Goal: Information Seeking & Learning: Find specific fact

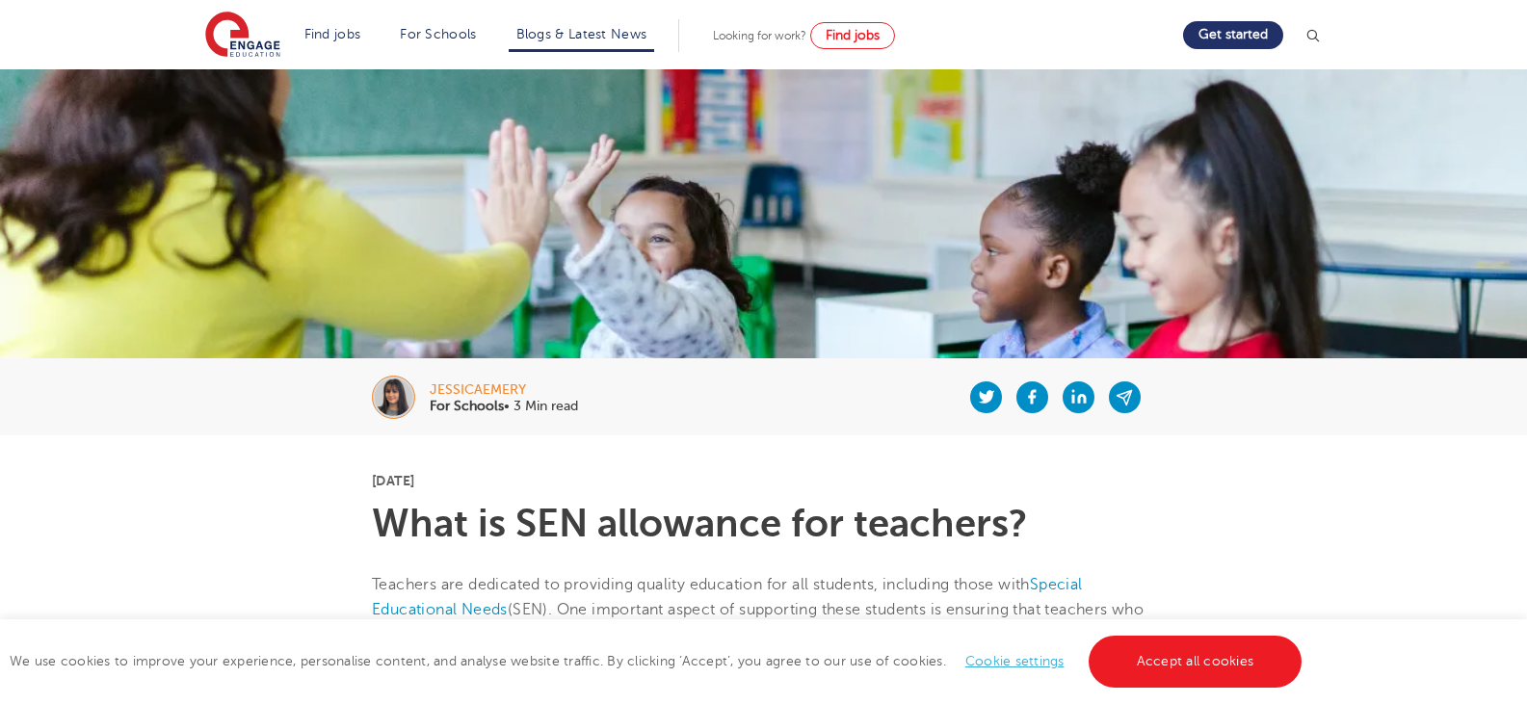
scroll to position [193, 0]
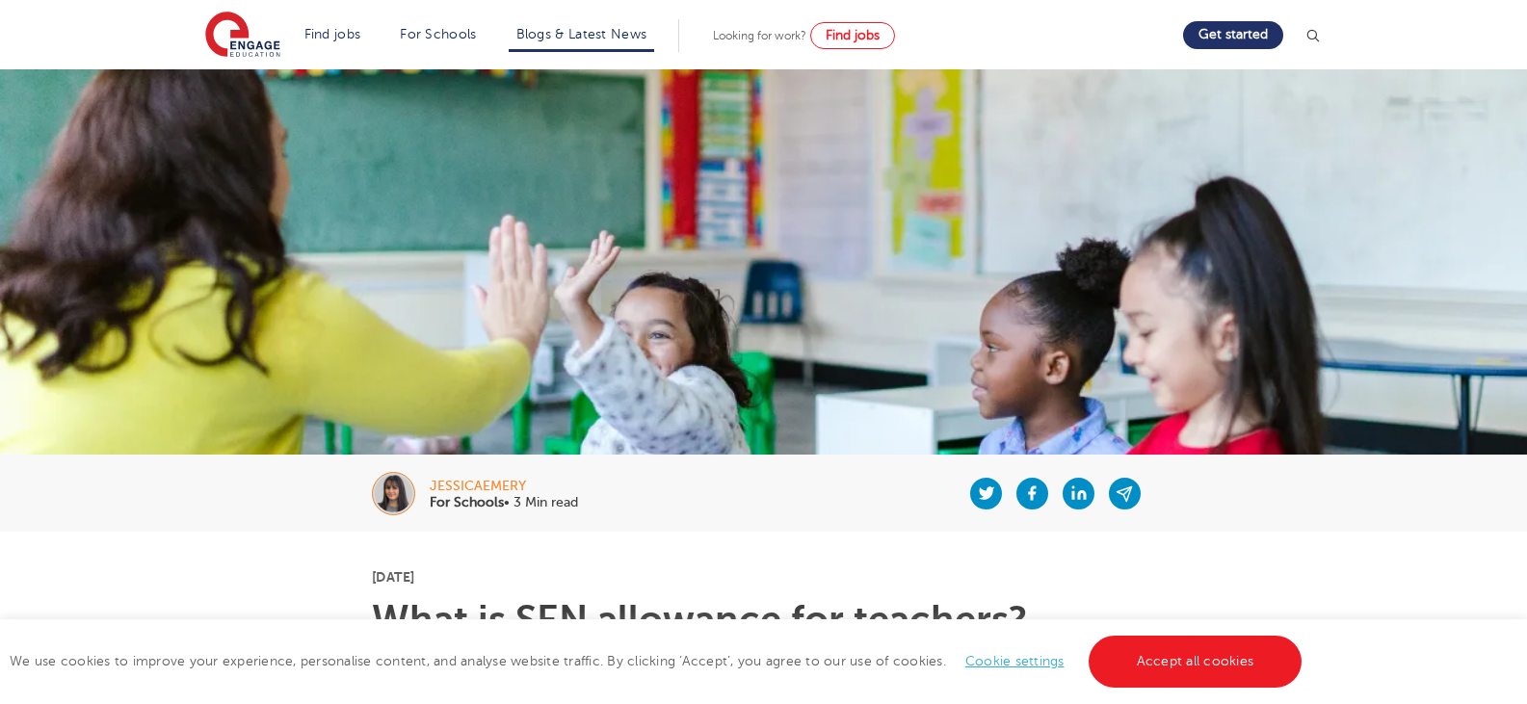
scroll to position [385, 0]
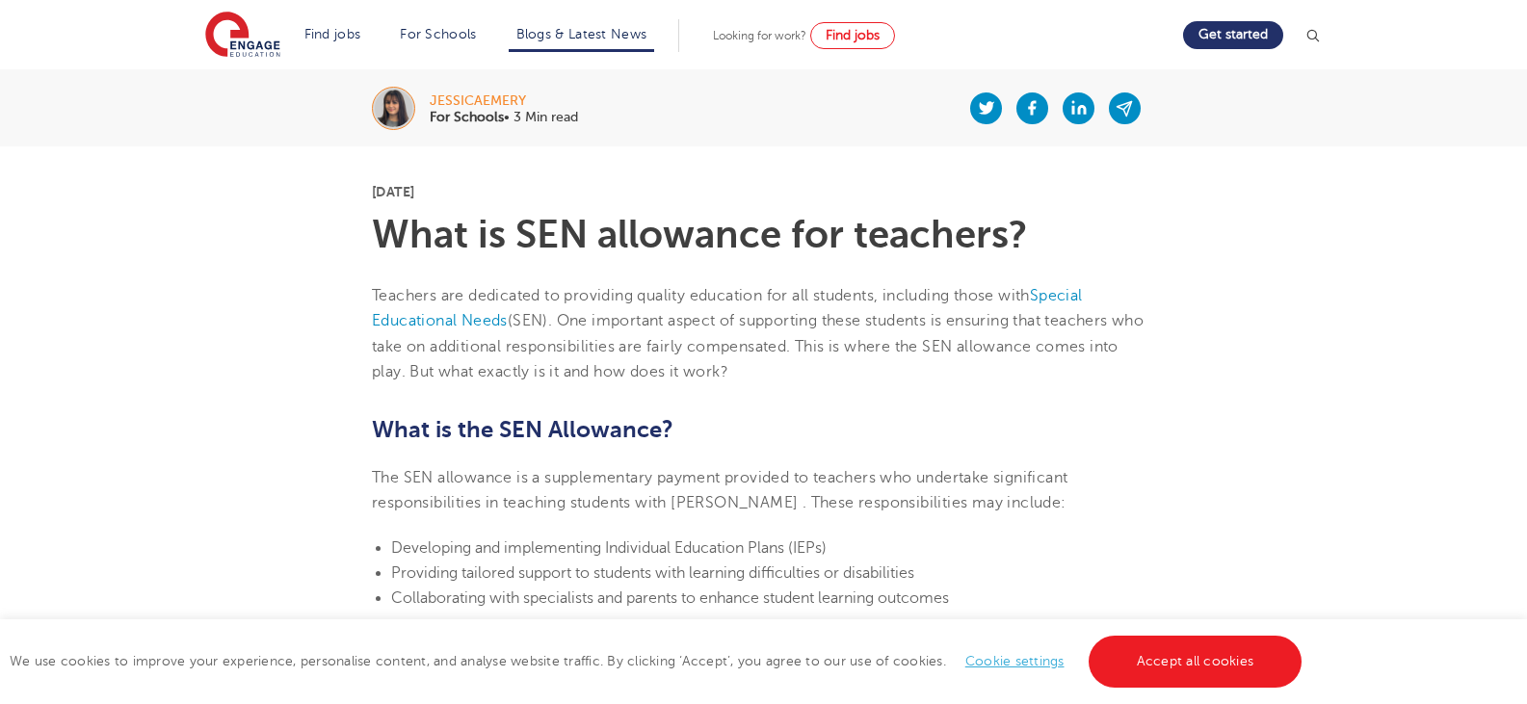
click at [372, 290] on span "Teachers are dedicated to providing quality education for all students, includi…" at bounding box center [701, 295] width 658 height 17
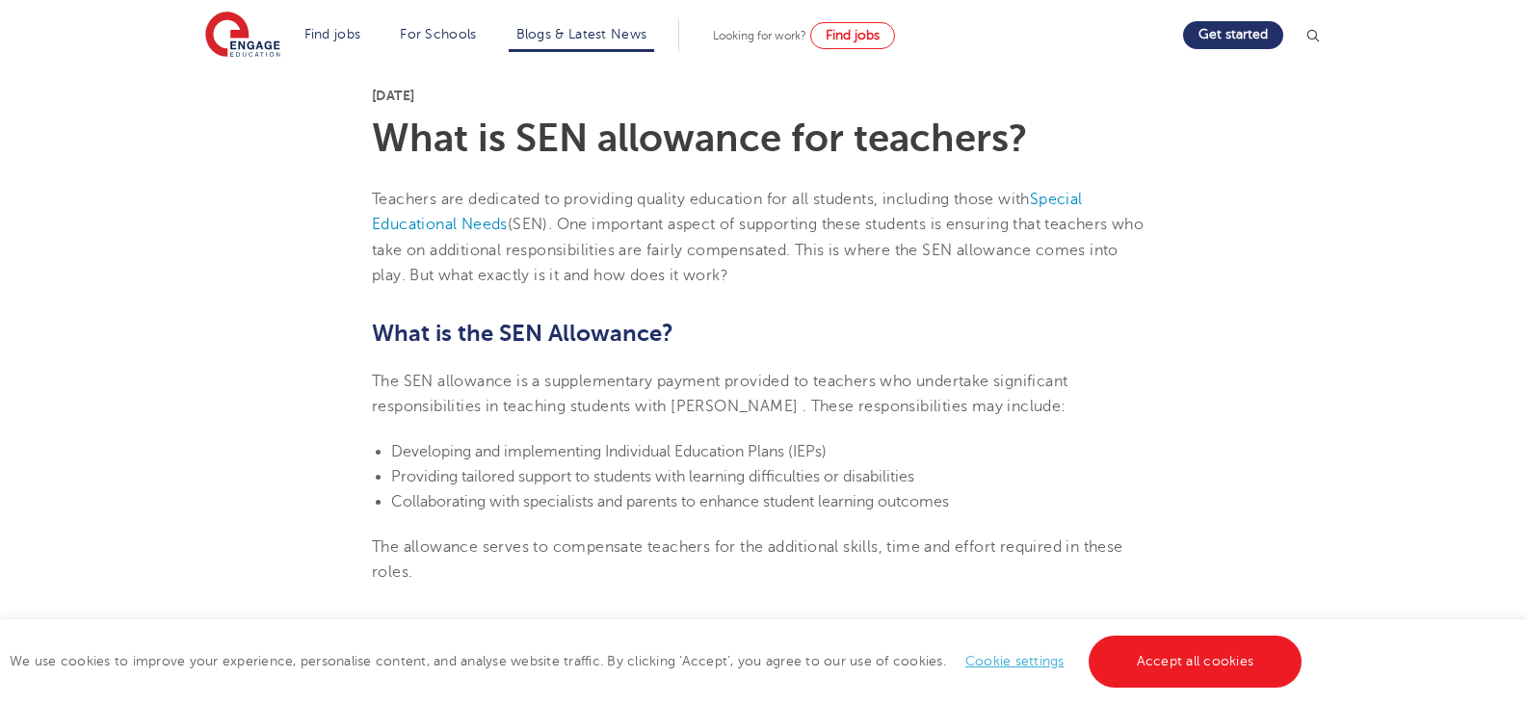
scroll to position [578, 0]
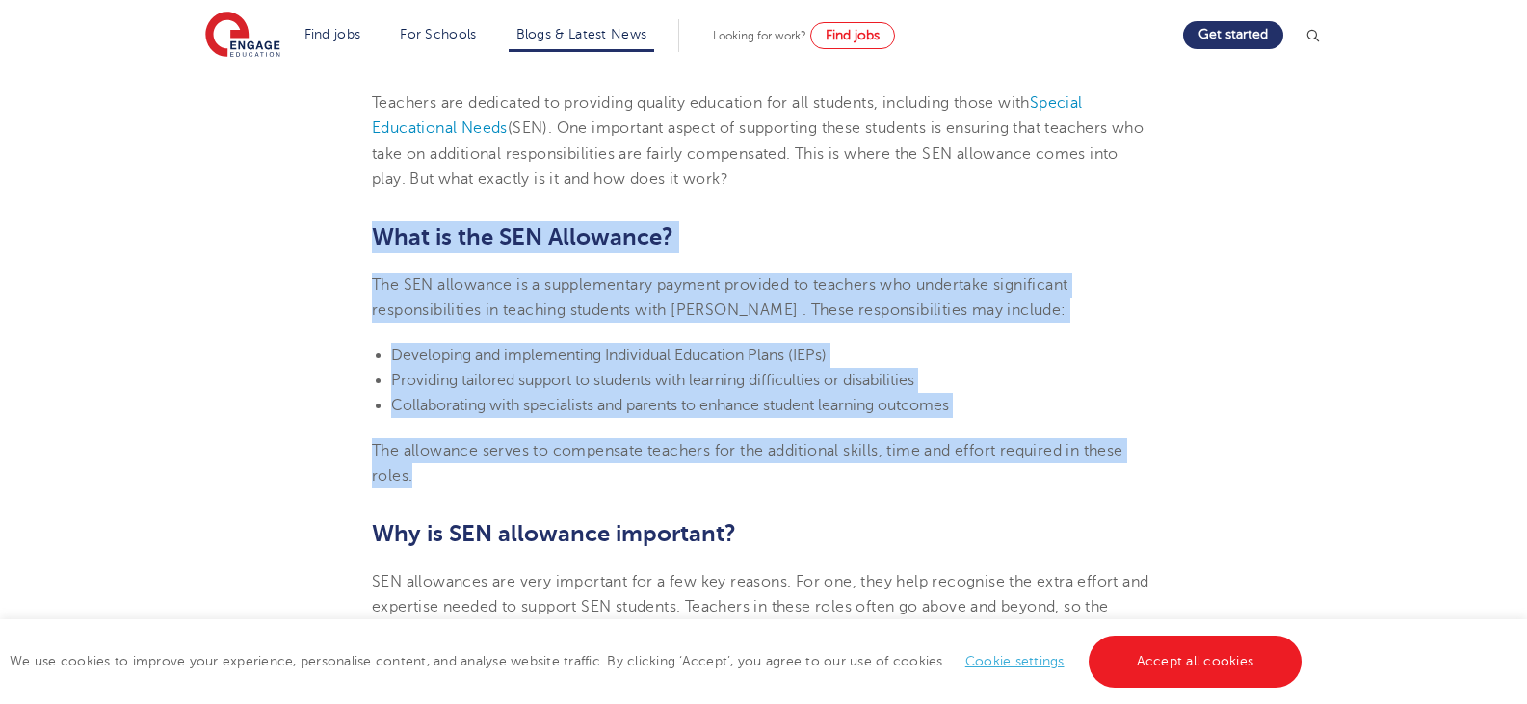
drag, startPoint x: 377, startPoint y: 235, endPoint x: 1194, endPoint y: 481, distance: 853.4
copy section "What is the SEN Allowance? The SEN allowance is a supplementary payment provide…"
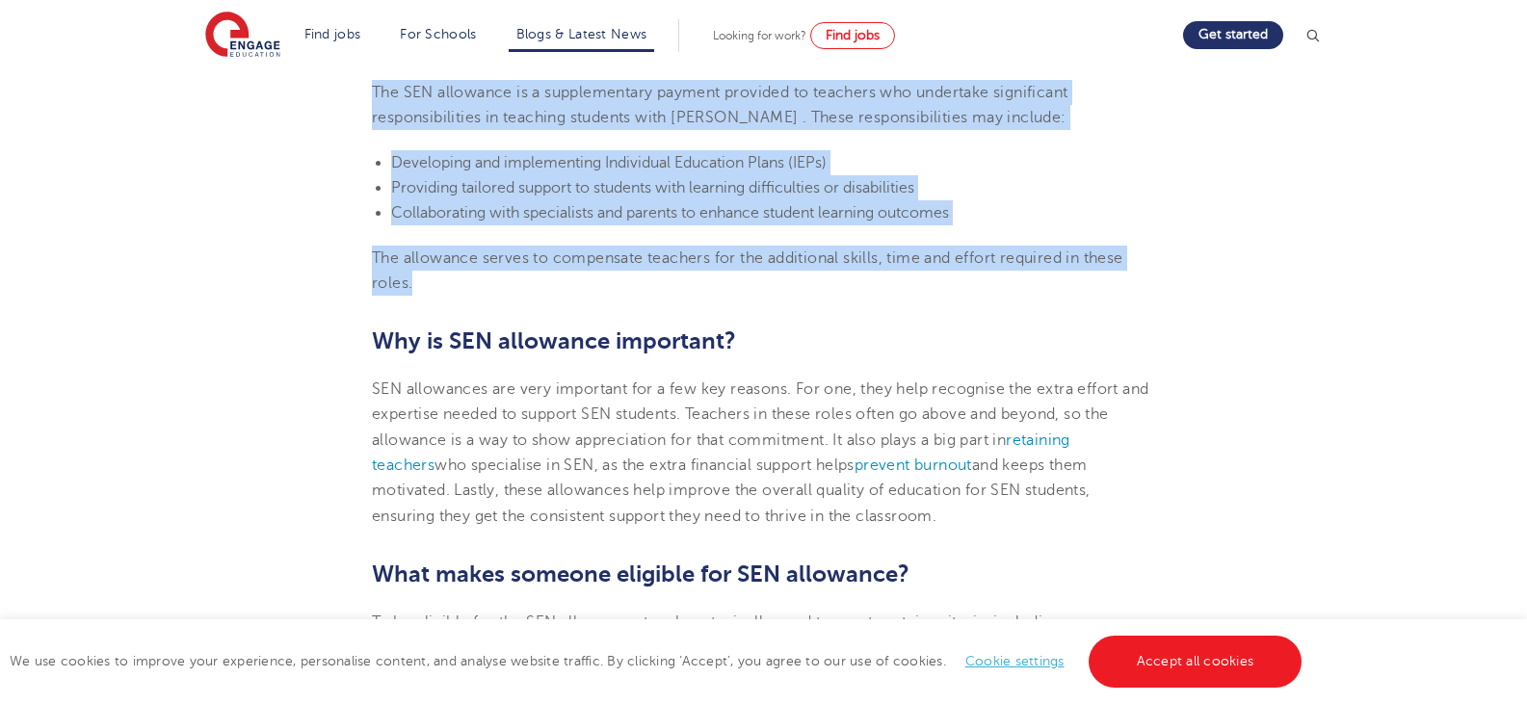
scroll to position [867, 0]
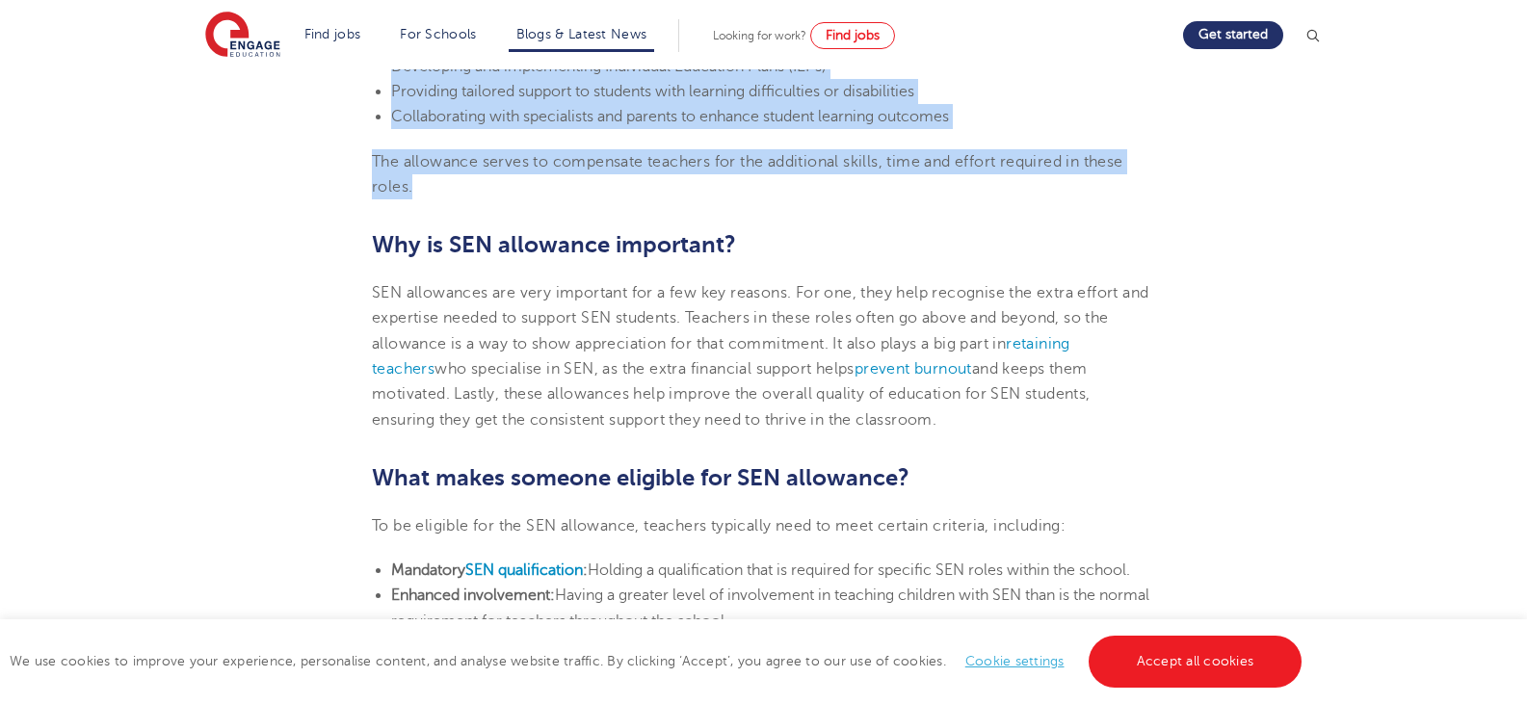
drag, startPoint x: 374, startPoint y: 252, endPoint x: 858, endPoint y: 413, distance: 510.1
copy section "Why is SEN allowance important? SEN allowances are very important for a few key…"
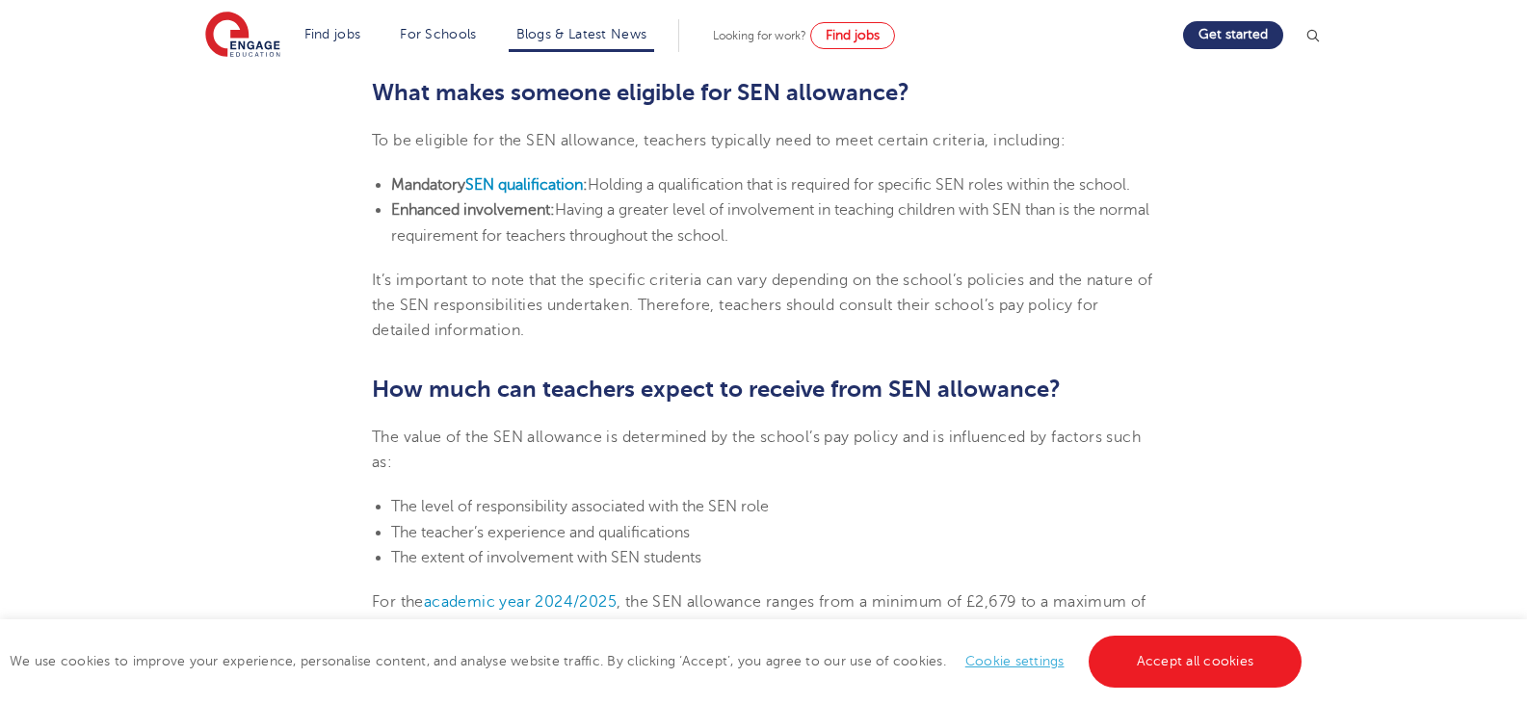
scroll to position [1156, 0]
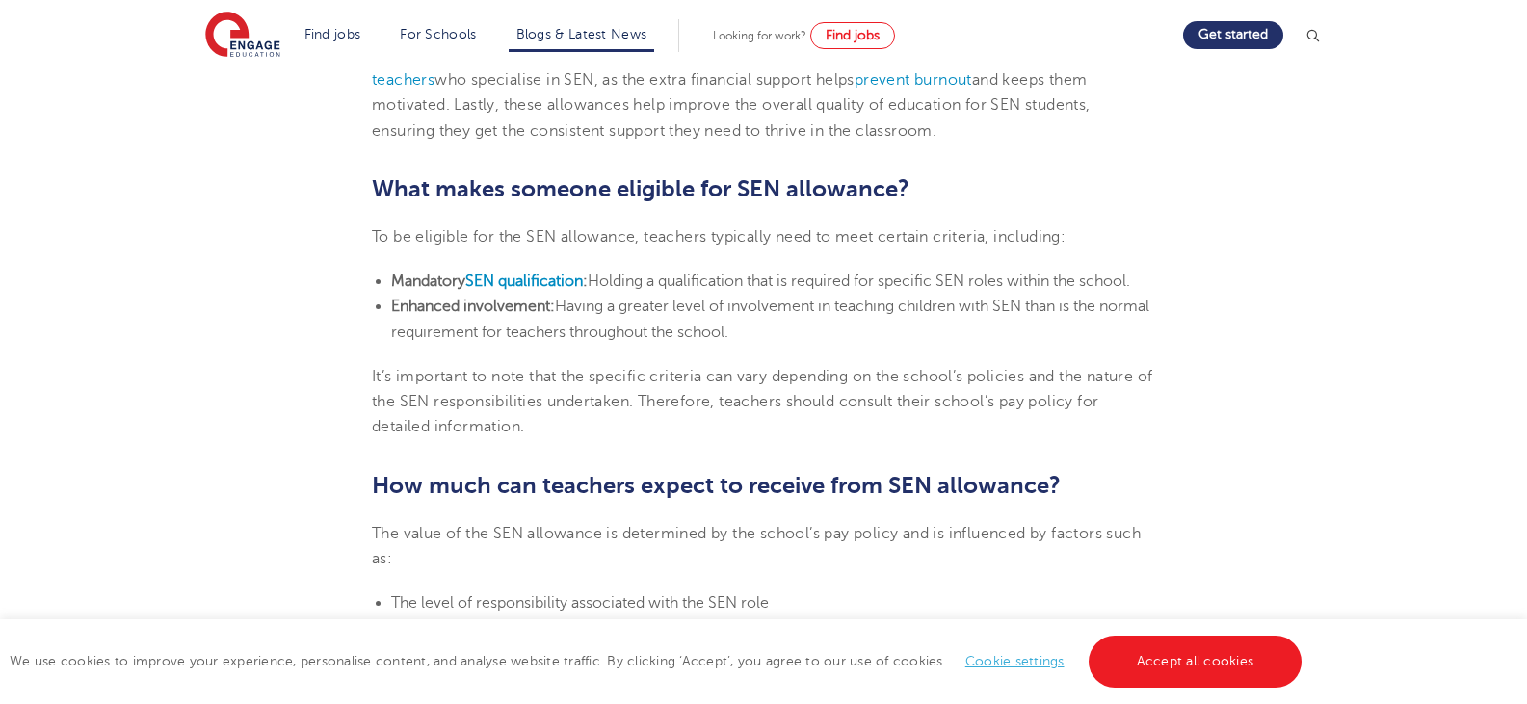
drag, startPoint x: 375, startPoint y: 240, endPoint x: 842, endPoint y: 329, distance: 475.7
click at [842, 329] on section "[DATE] What is SEN allowance for teachers? Teachers are dedicated to providing …" at bounding box center [763, 478] width 1169 height 2205
copy section "To be eligible for the SEN allowance, teachers typically need to meet certain c…"
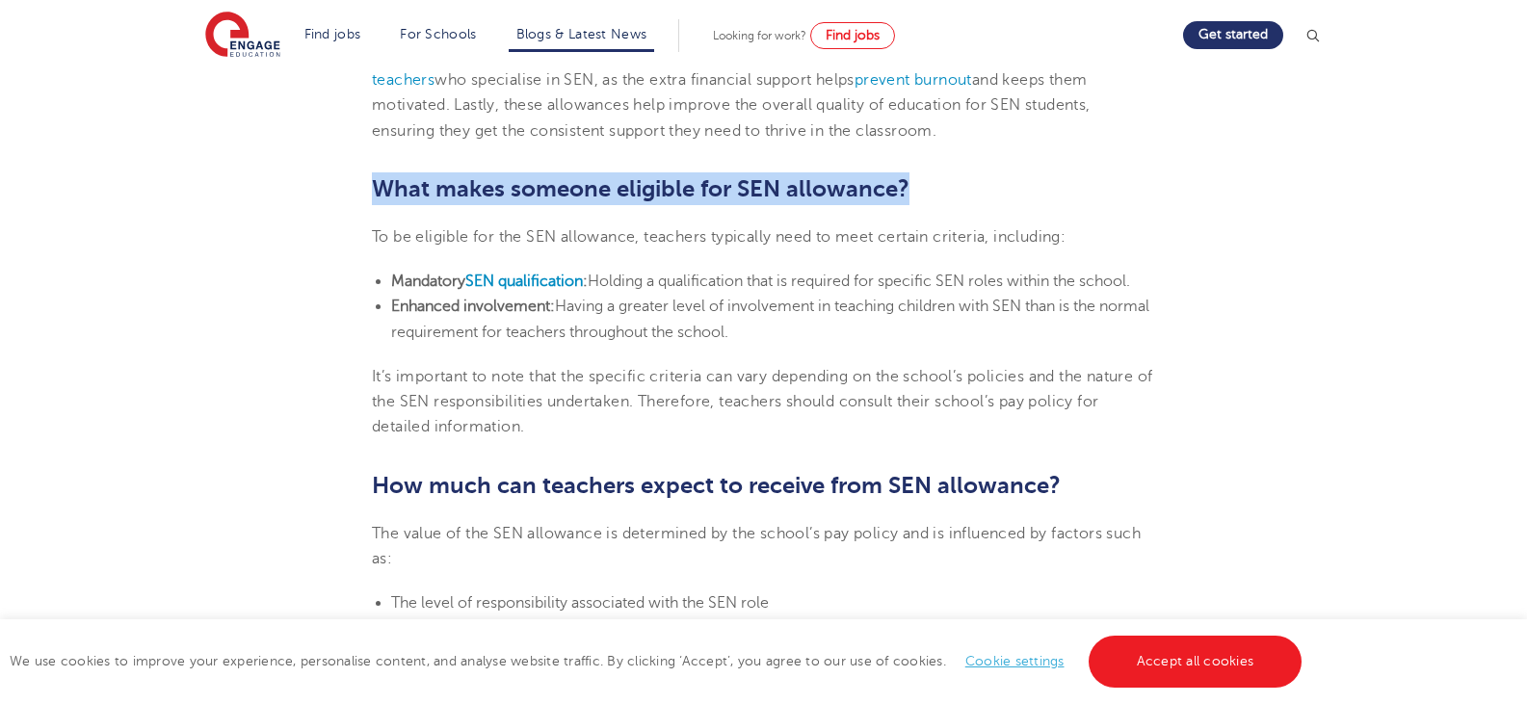
drag, startPoint x: 373, startPoint y: 187, endPoint x: 942, endPoint y: 166, distance: 569.9
click at [942, 166] on section "[DATE] What is SEN allowance for teachers? Teachers are dedicated to providing …" at bounding box center [763, 478] width 1169 height 2205
copy span "What makes someone eligible for SEN allowance?"
